Goal: Task Accomplishment & Management: Manage account settings

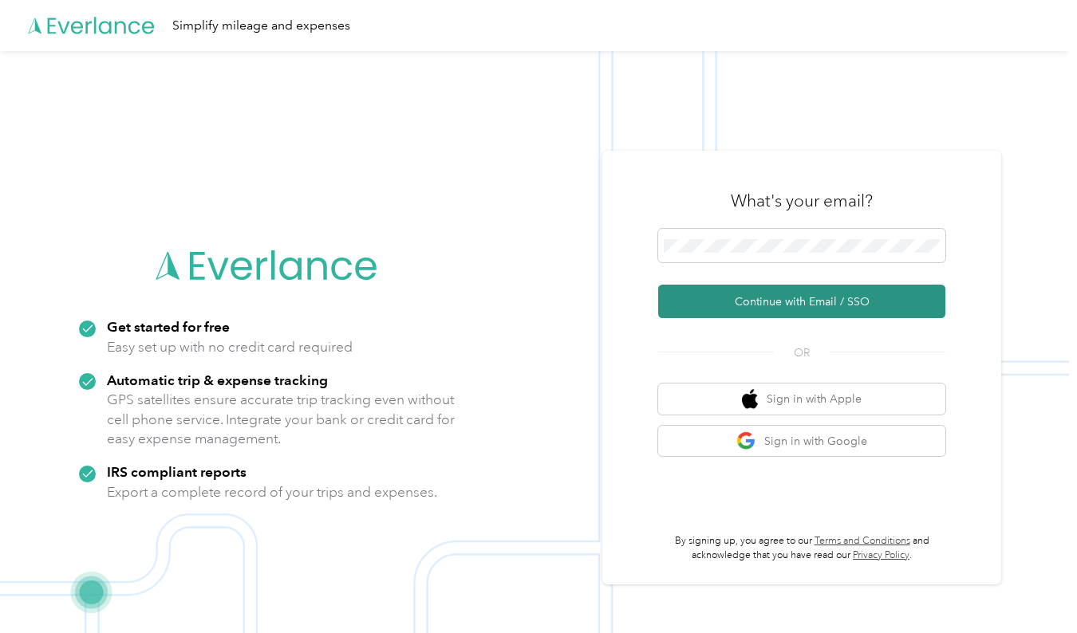
click at [775, 305] on button "Continue with Email / SSO" at bounding box center [801, 302] width 287 height 34
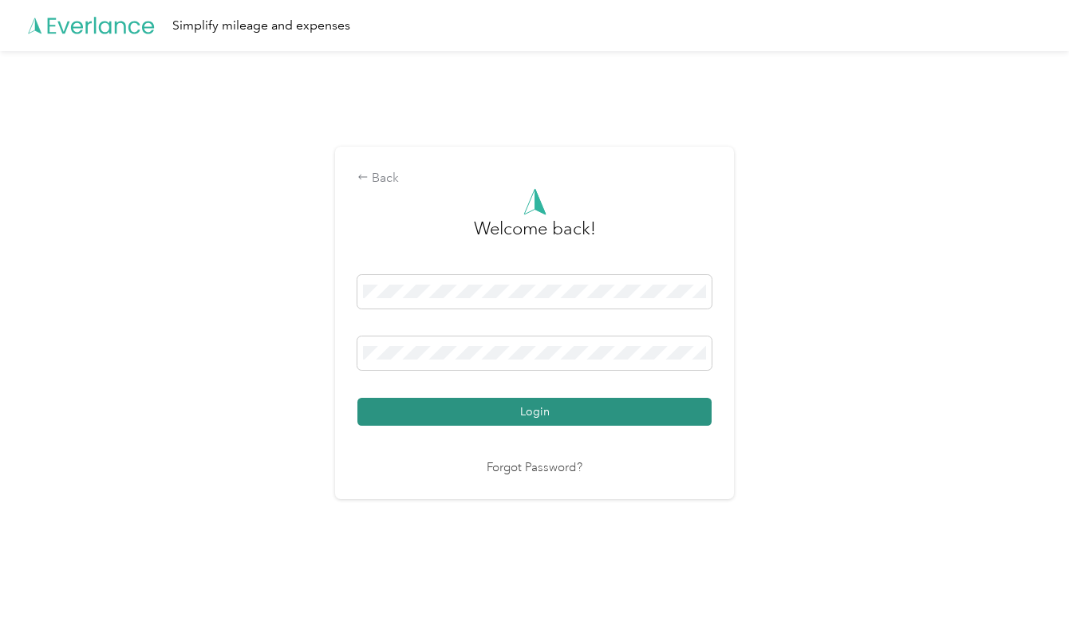
click at [516, 414] on button "Login" at bounding box center [534, 412] width 354 height 28
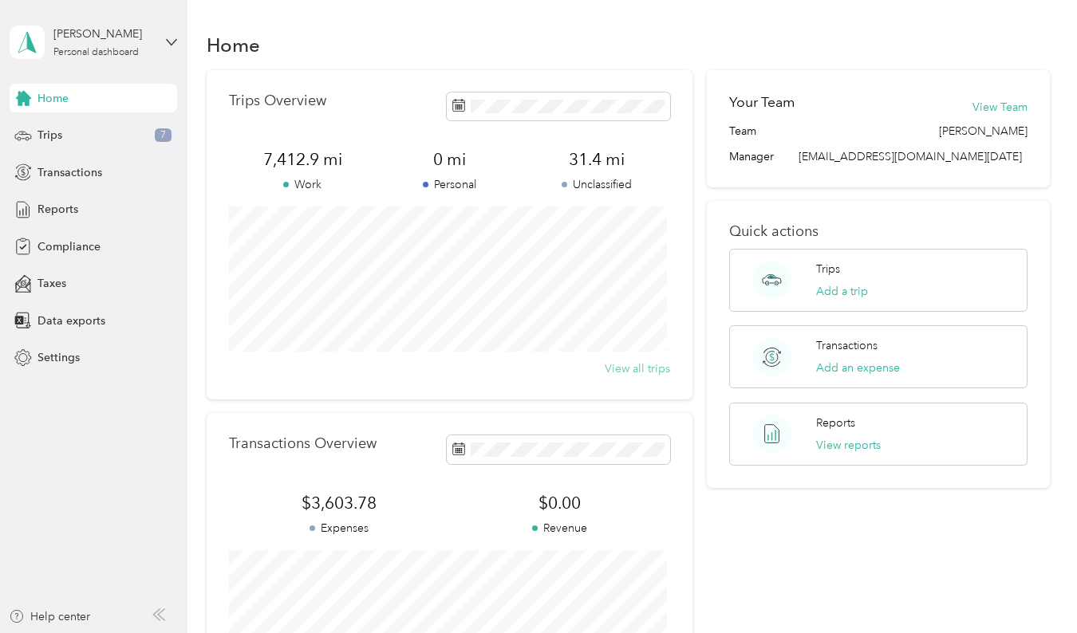
click at [644, 368] on button "View all trips" at bounding box center [637, 369] width 65 height 17
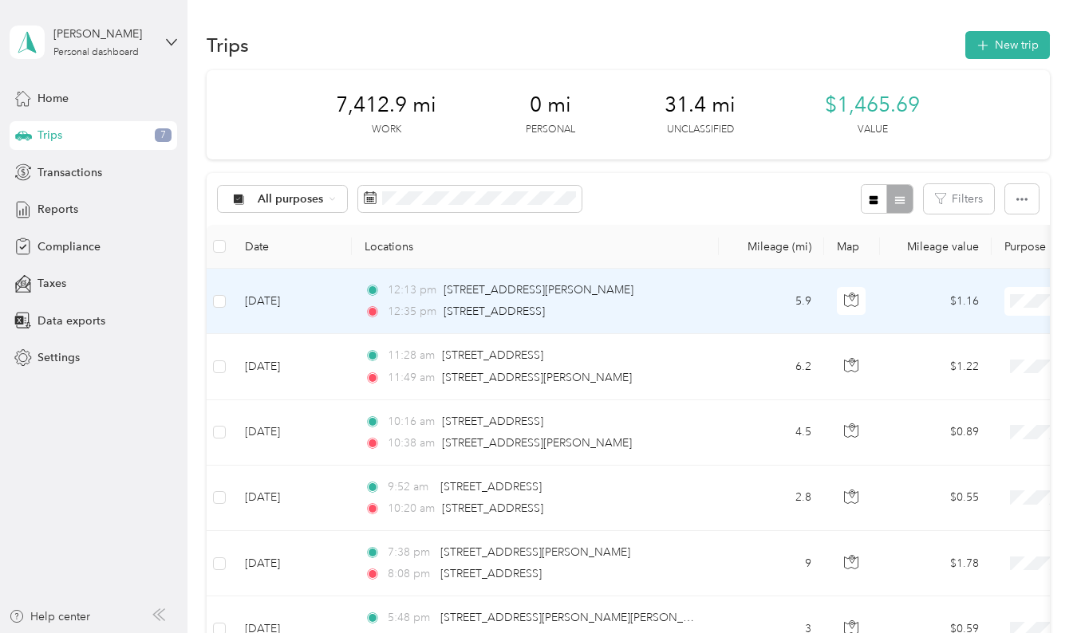
click at [945, 354] on span "Personal" at bounding box center [993, 356] width 148 height 17
click at [1023, 295] on icon at bounding box center [1020, 301] width 20 height 13
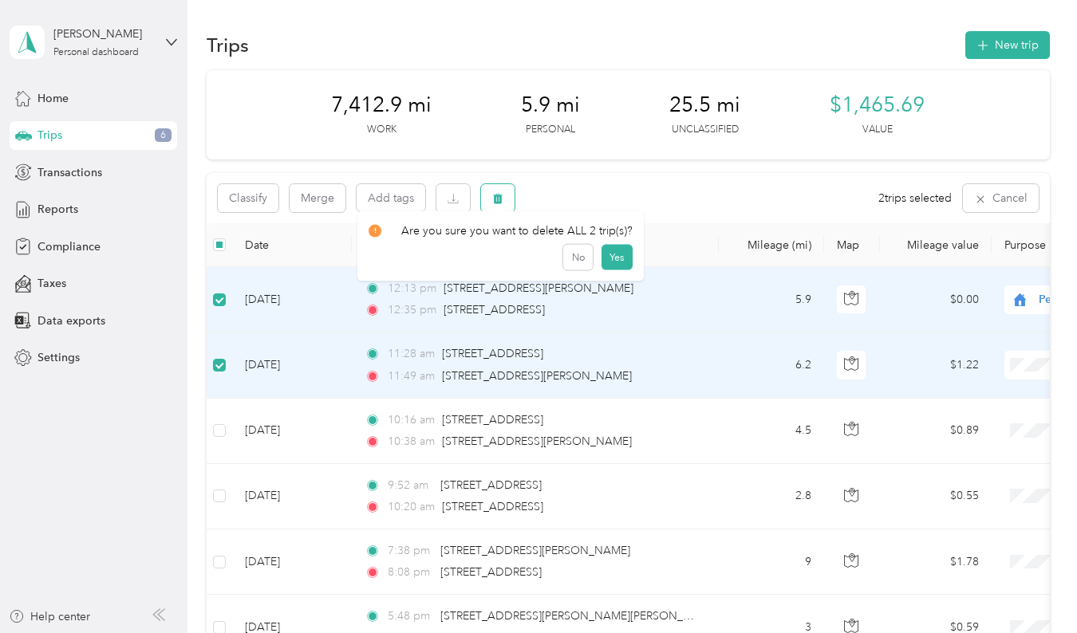
click at [503, 195] on icon "button" at bounding box center [497, 198] width 11 height 11
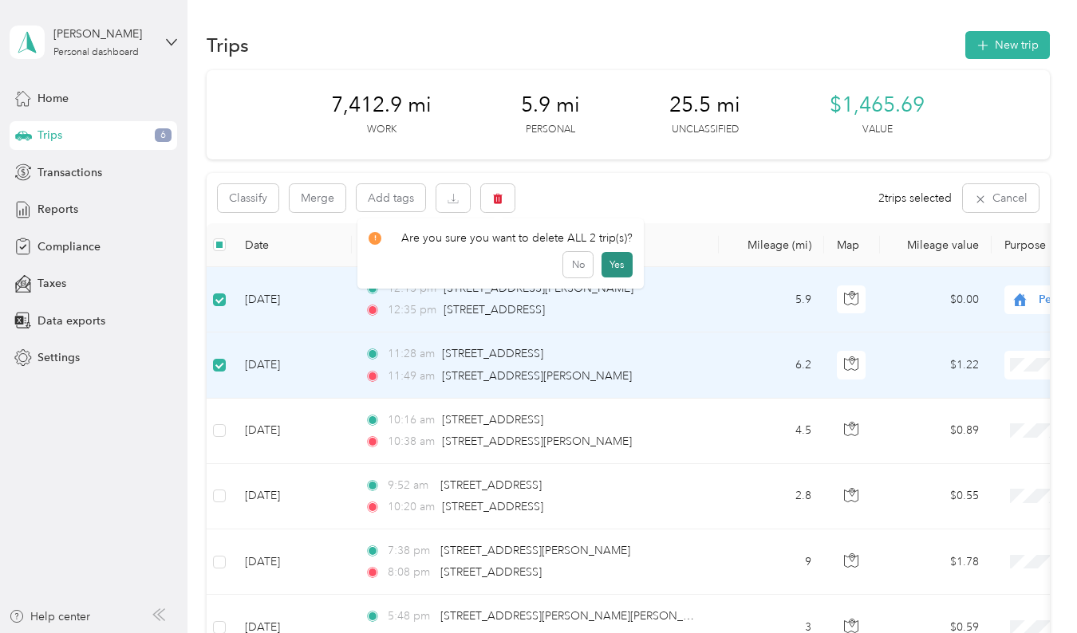
click at [618, 259] on button "Yes" at bounding box center [616, 265] width 31 height 26
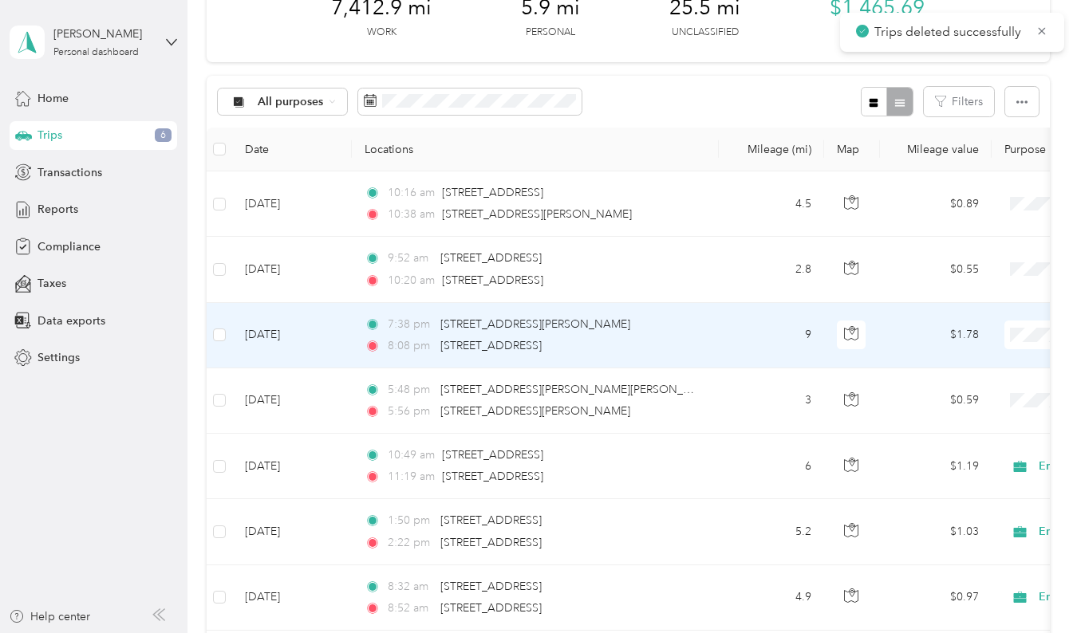
scroll to position [98, 0]
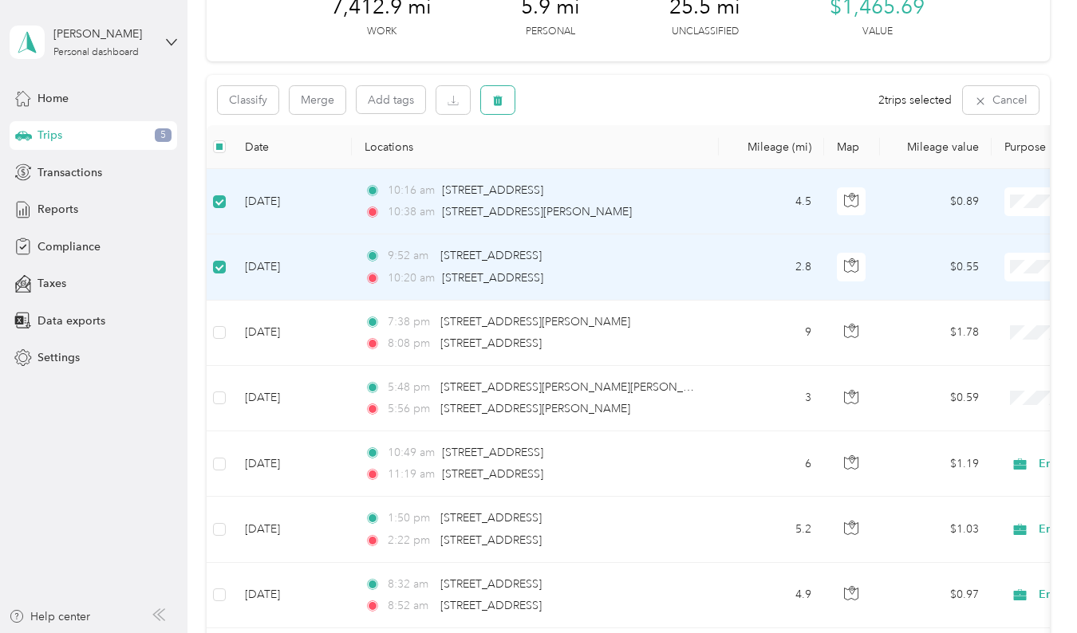
click at [500, 94] on span "button" at bounding box center [497, 100] width 11 height 14
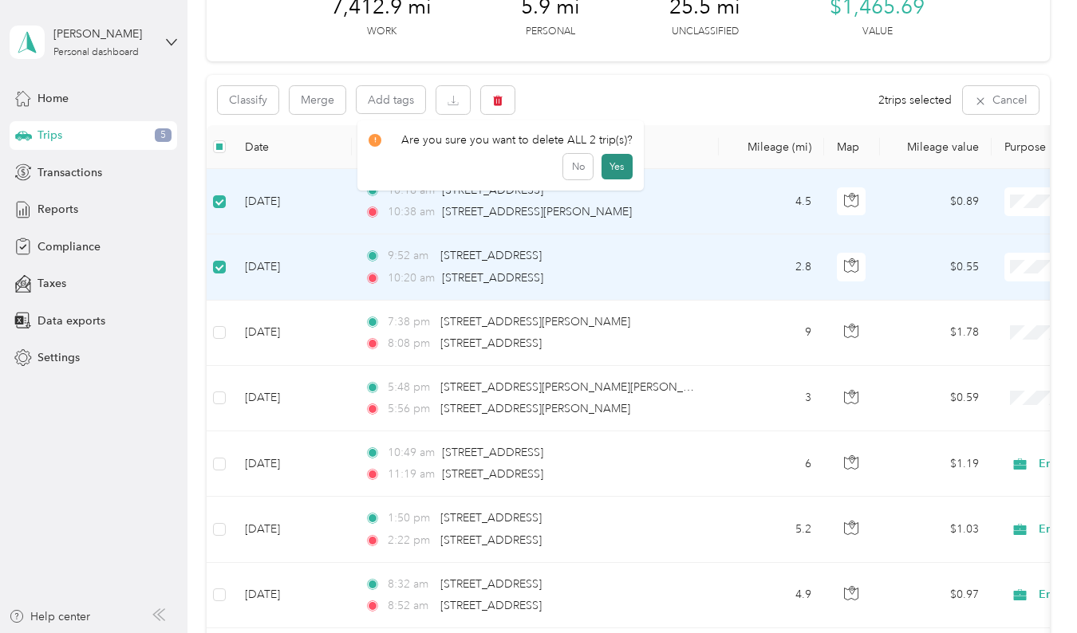
click at [611, 164] on button "Yes" at bounding box center [616, 167] width 31 height 26
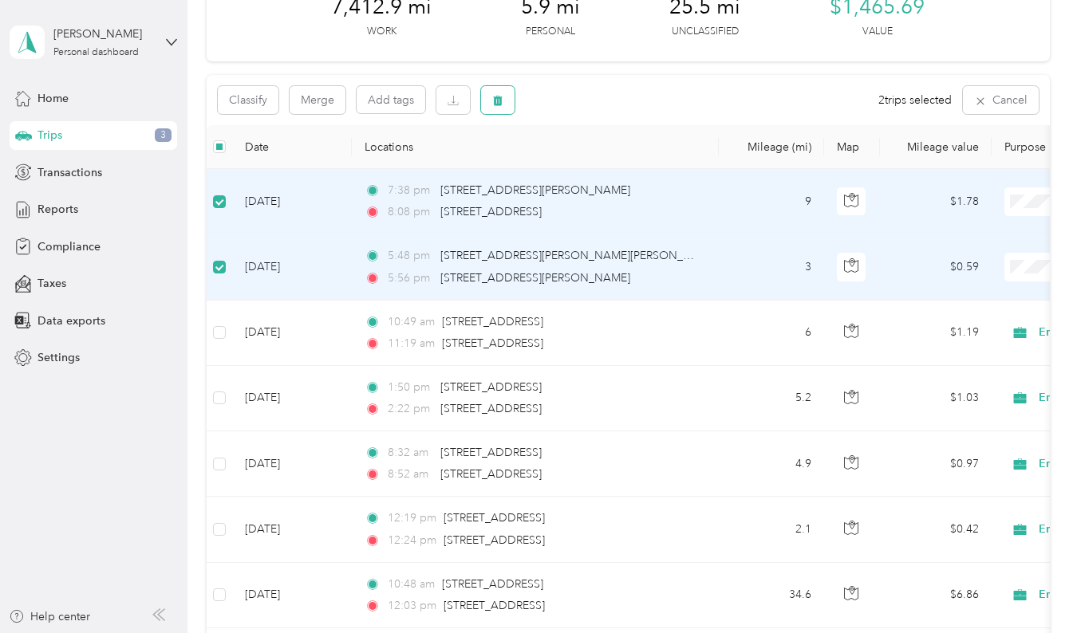
click at [495, 98] on icon "button" at bounding box center [498, 101] width 10 height 10
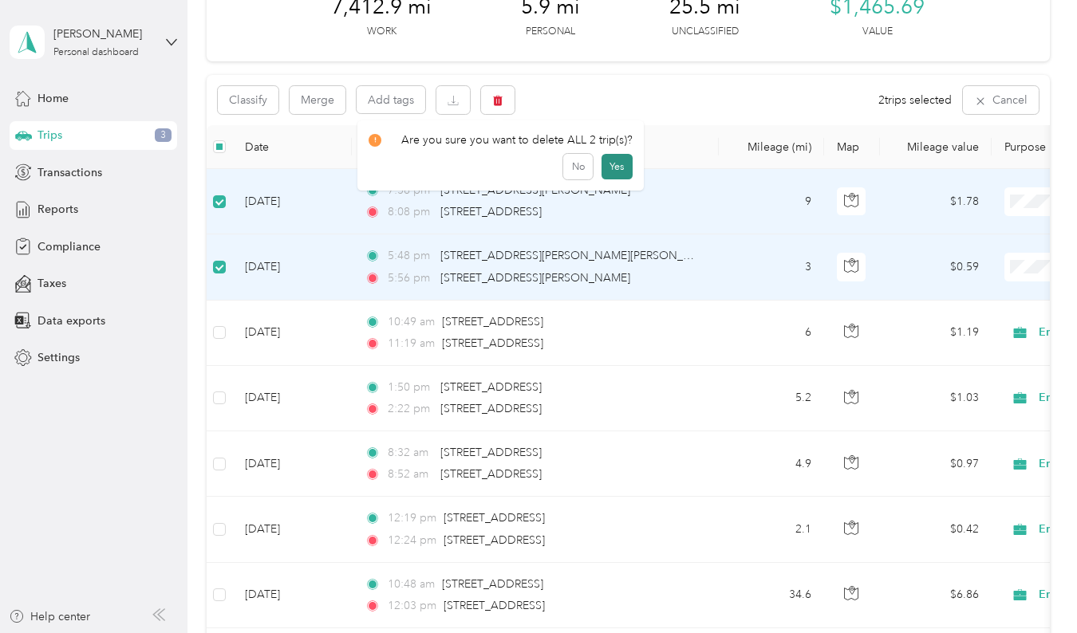
click at [616, 160] on button "Yes" at bounding box center [616, 167] width 31 height 26
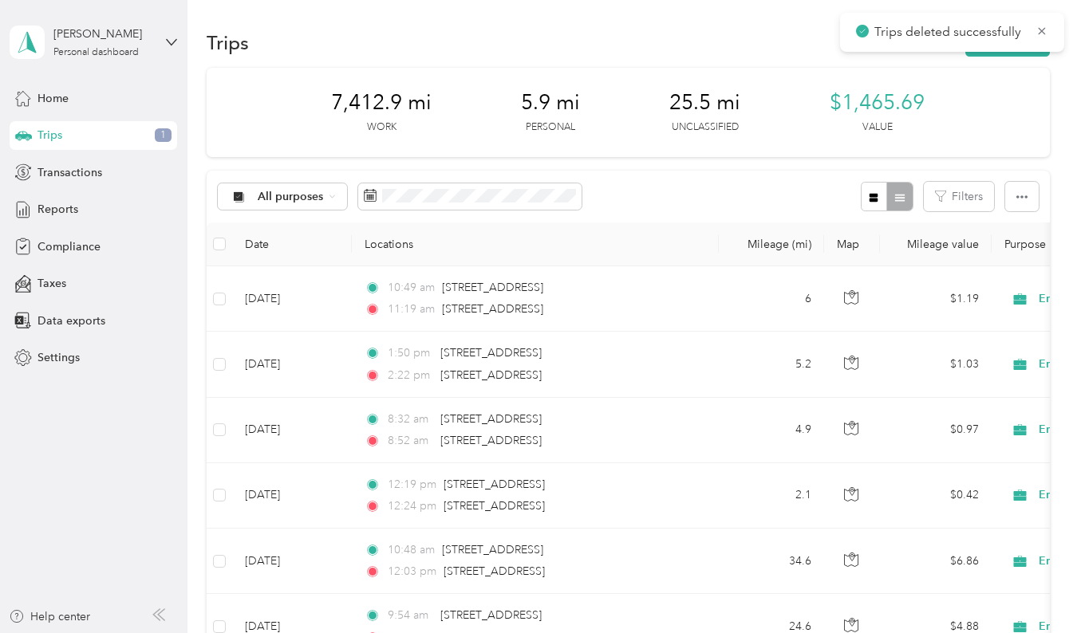
scroll to position [0, 0]
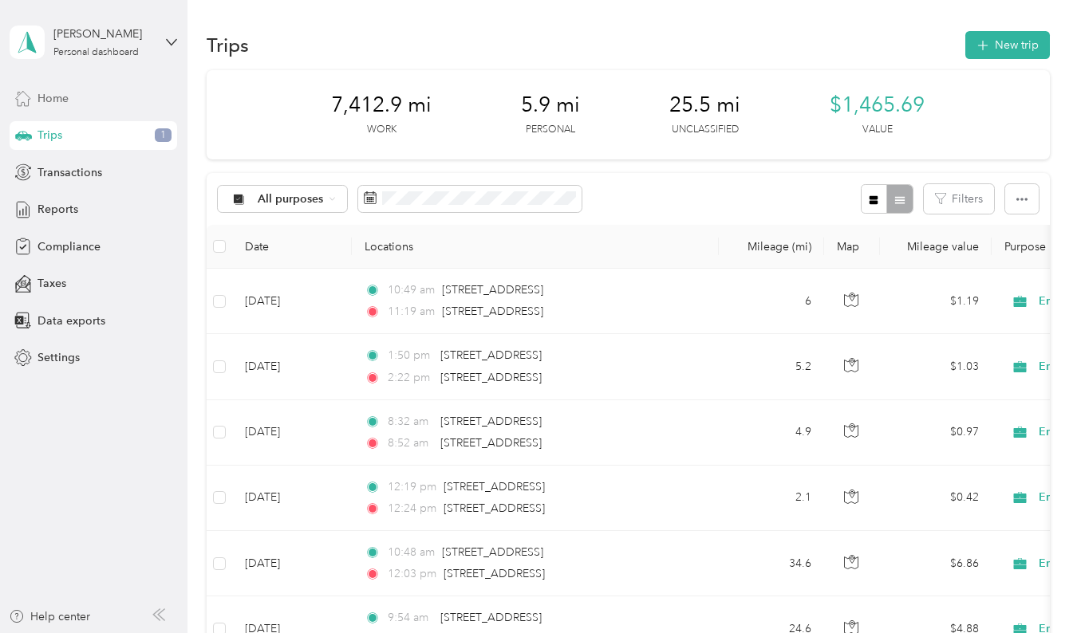
click at [43, 93] on span "Home" at bounding box center [52, 98] width 31 height 17
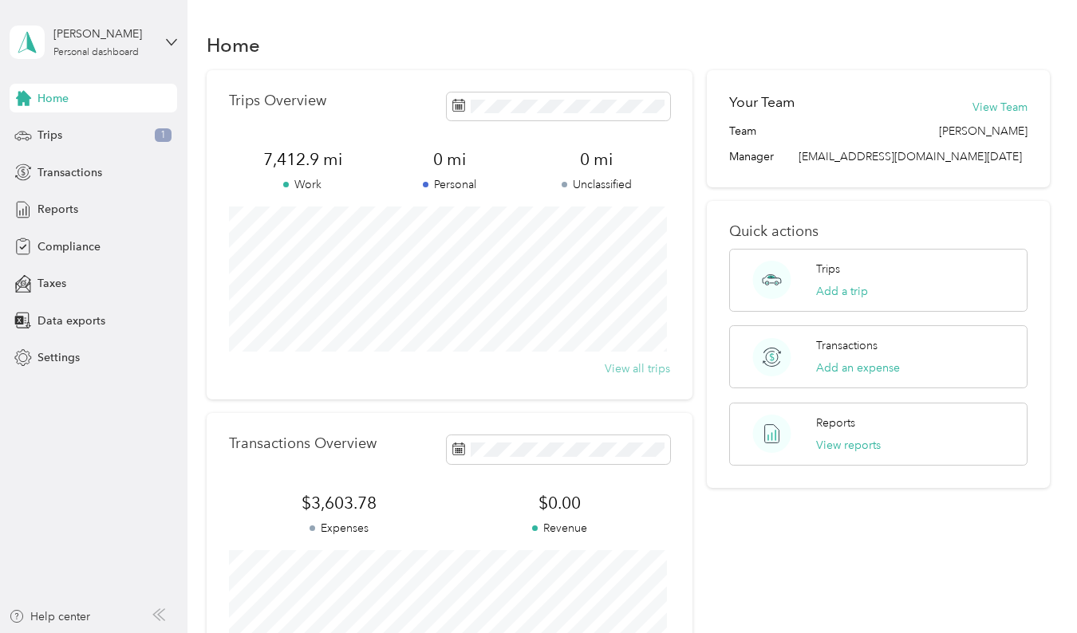
click at [642, 368] on button "View all trips" at bounding box center [637, 369] width 65 height 17
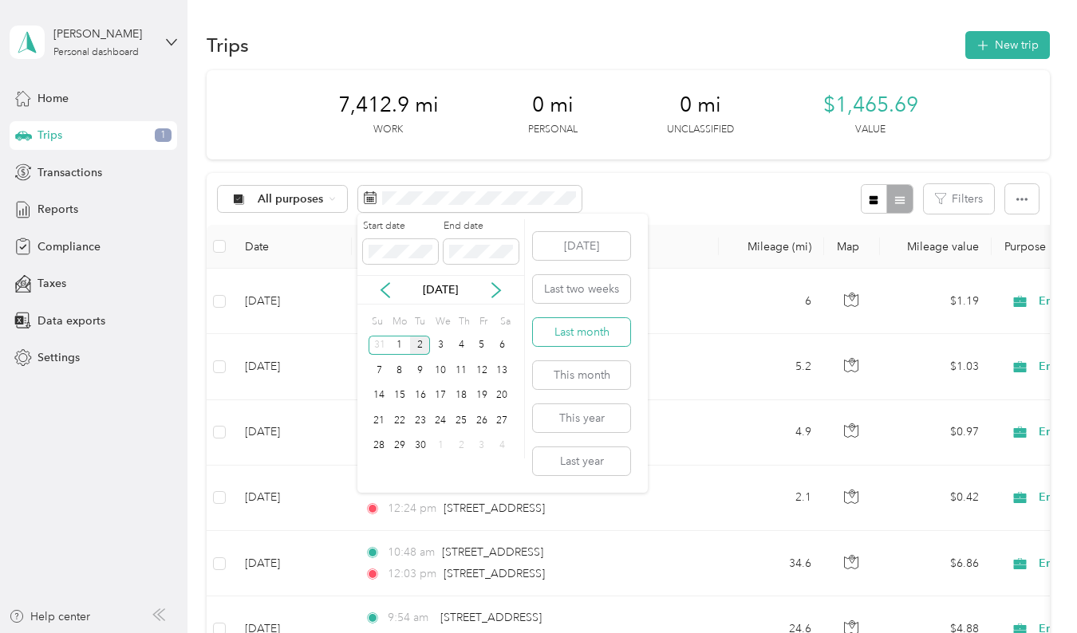
click at [583, 330] on button "Last month" at bounding box center [581, 332] width 97 height 28
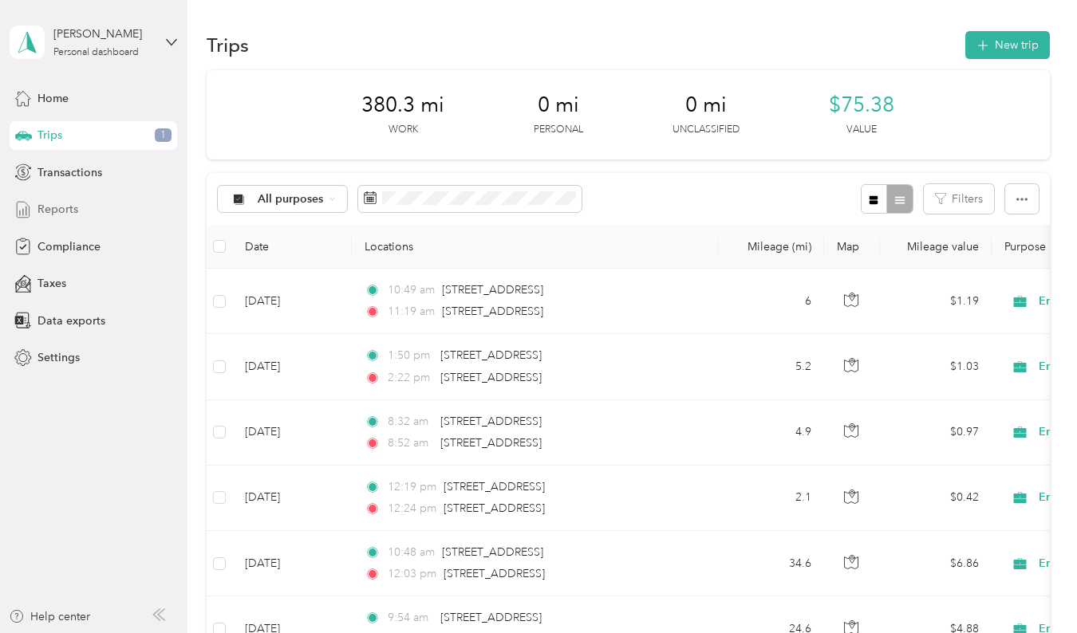
click at [64, 211] on span "Reports" at bounding box center [57, 209] width 41 height 17
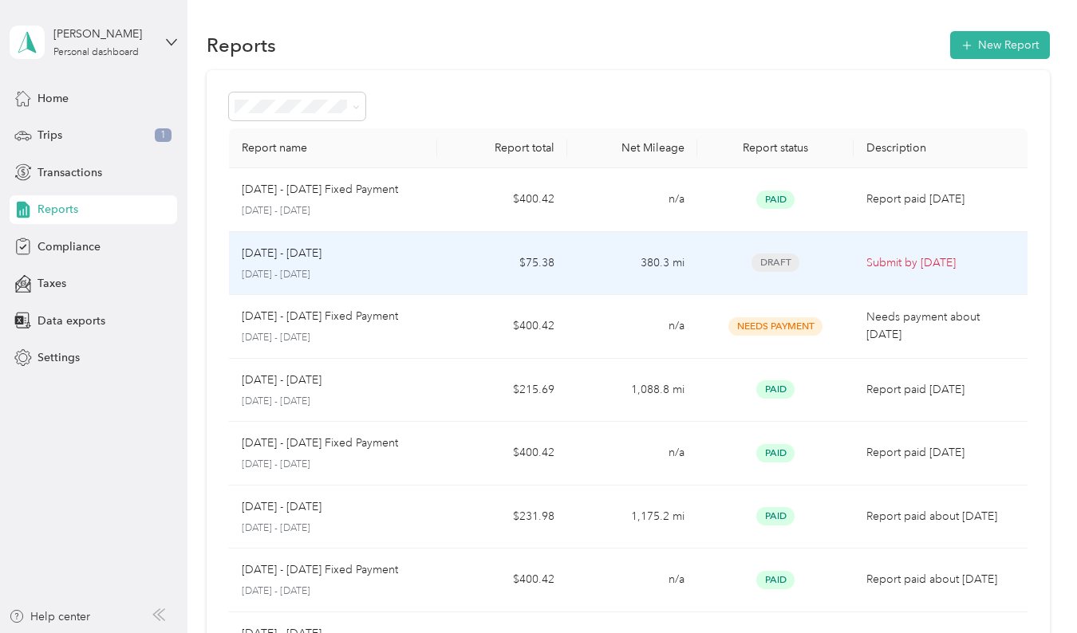
click at [775, 258] on span "Draft" at bounding box center [775, 263] width 48 height 18
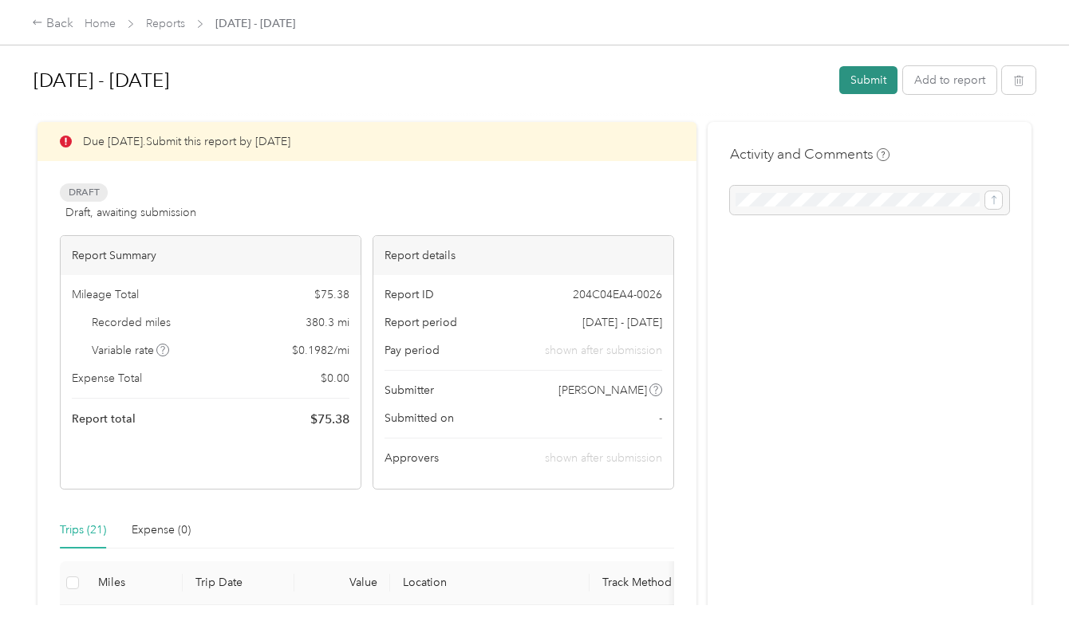
click at [869, 78] on button "Submit" at bounding box center [868, 80] width 58 height 28
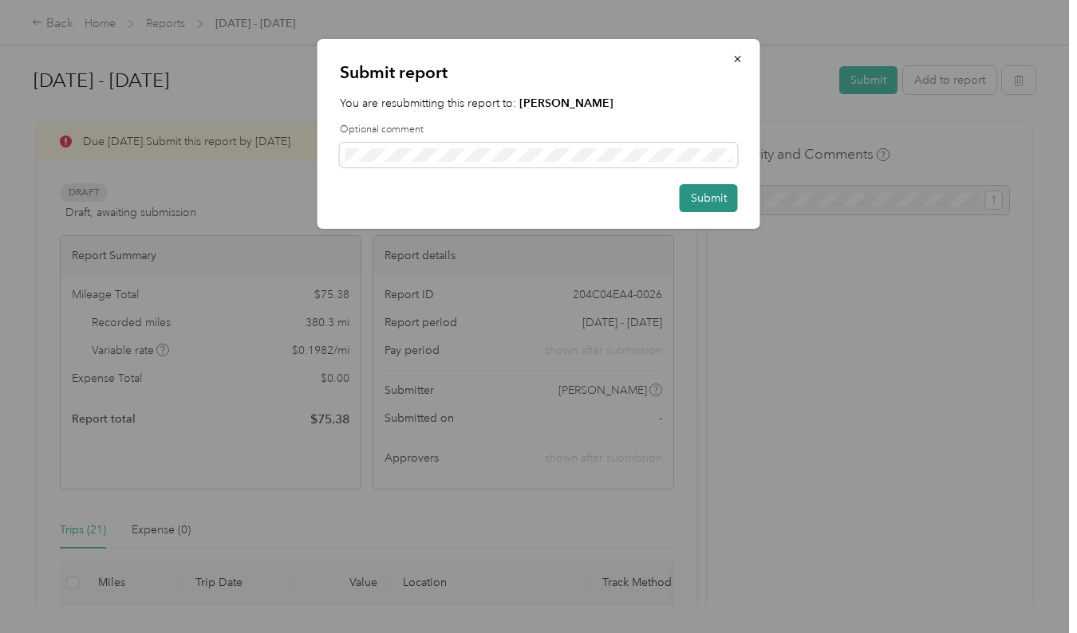
click at [696, 203] on button "Submit" at bounding box center [709, 198] width 58 height 28
